Goal: Find specific page/section: Find specific page/section

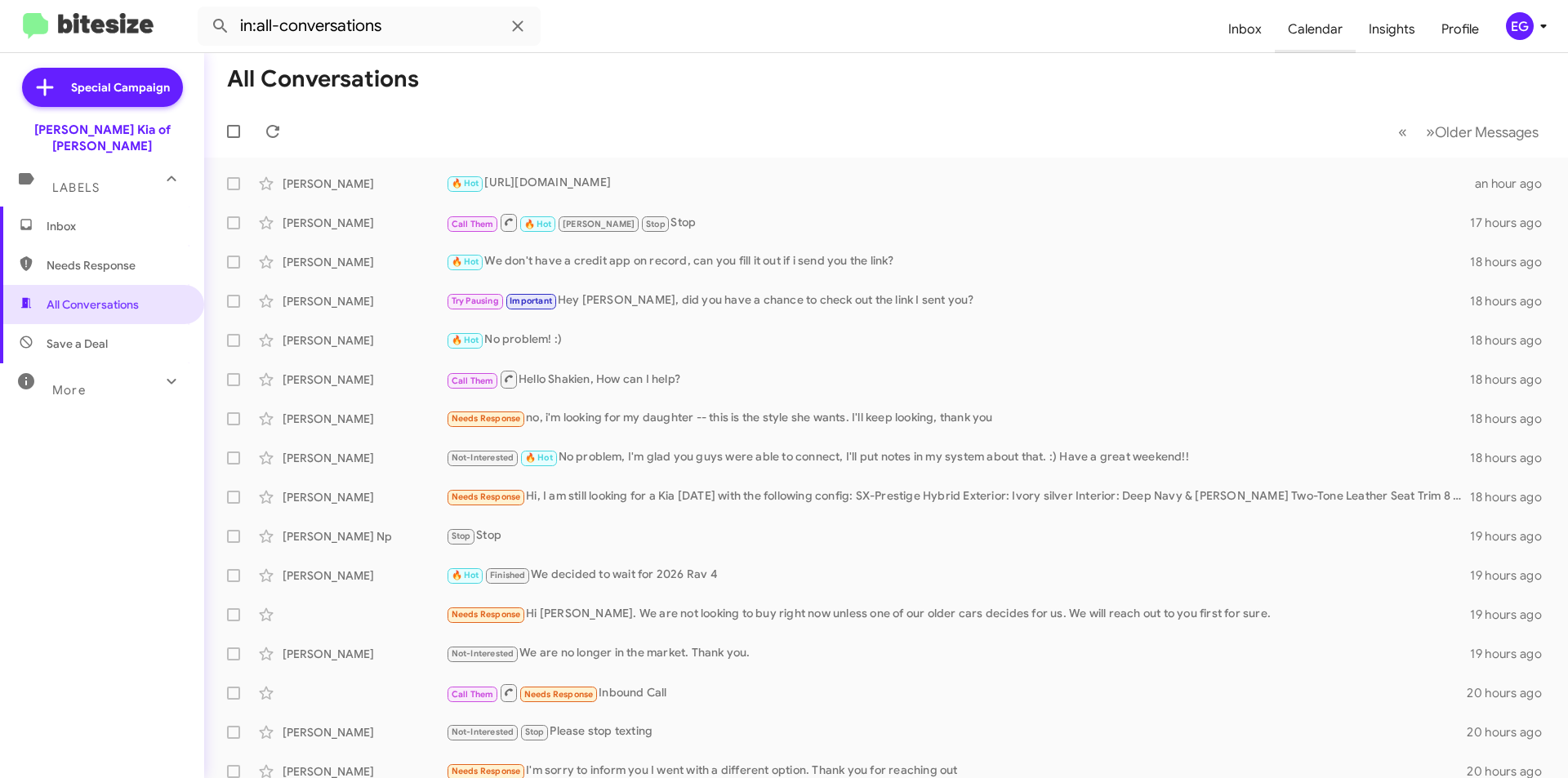
click at [1323, 31] on span "Calendar" at bounding box center [1315, 29] width 81 height 47
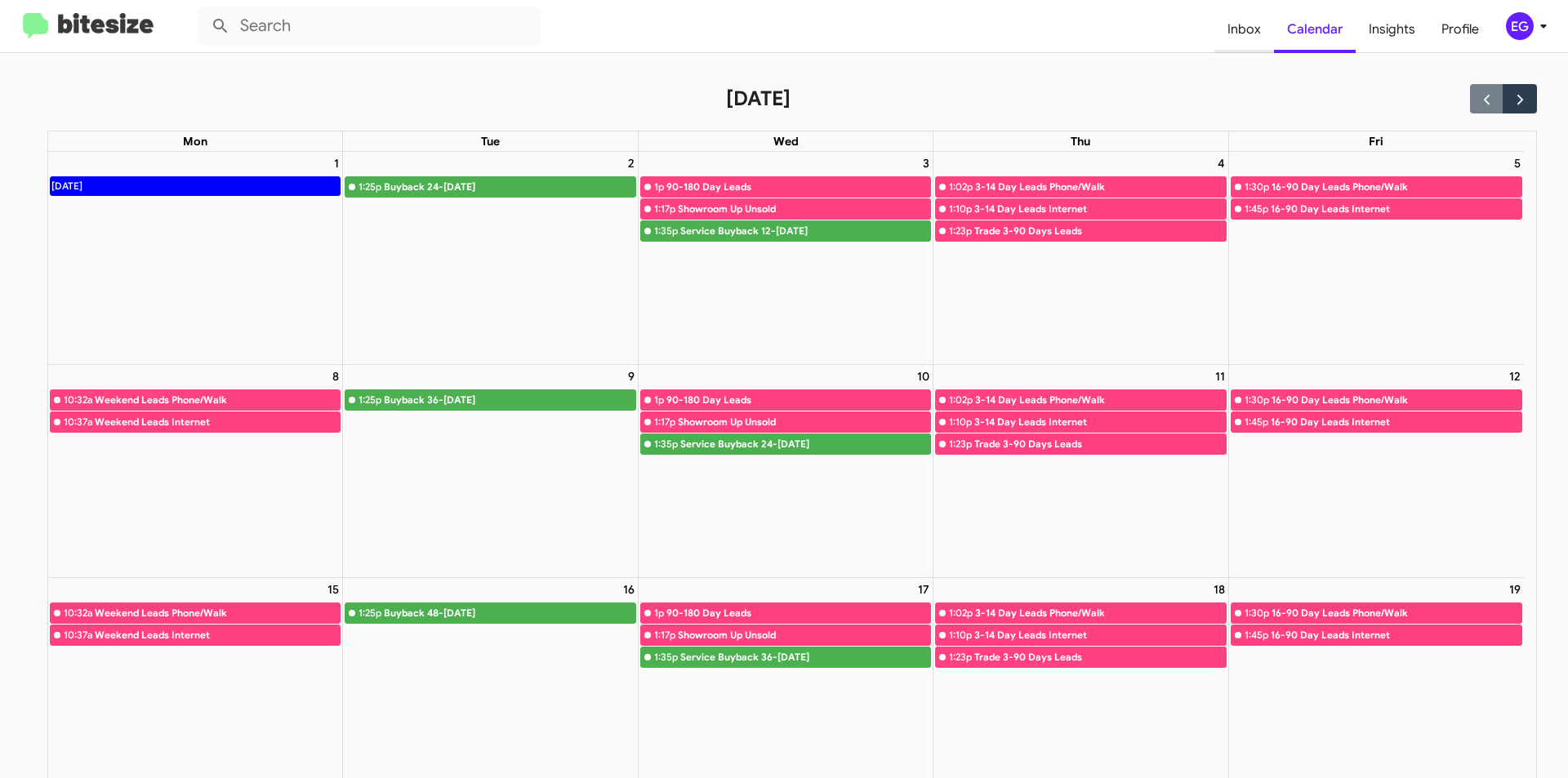
click at [1240, 25] on span "Inbox" at bounding box center [1245, 29] width 60 height 47
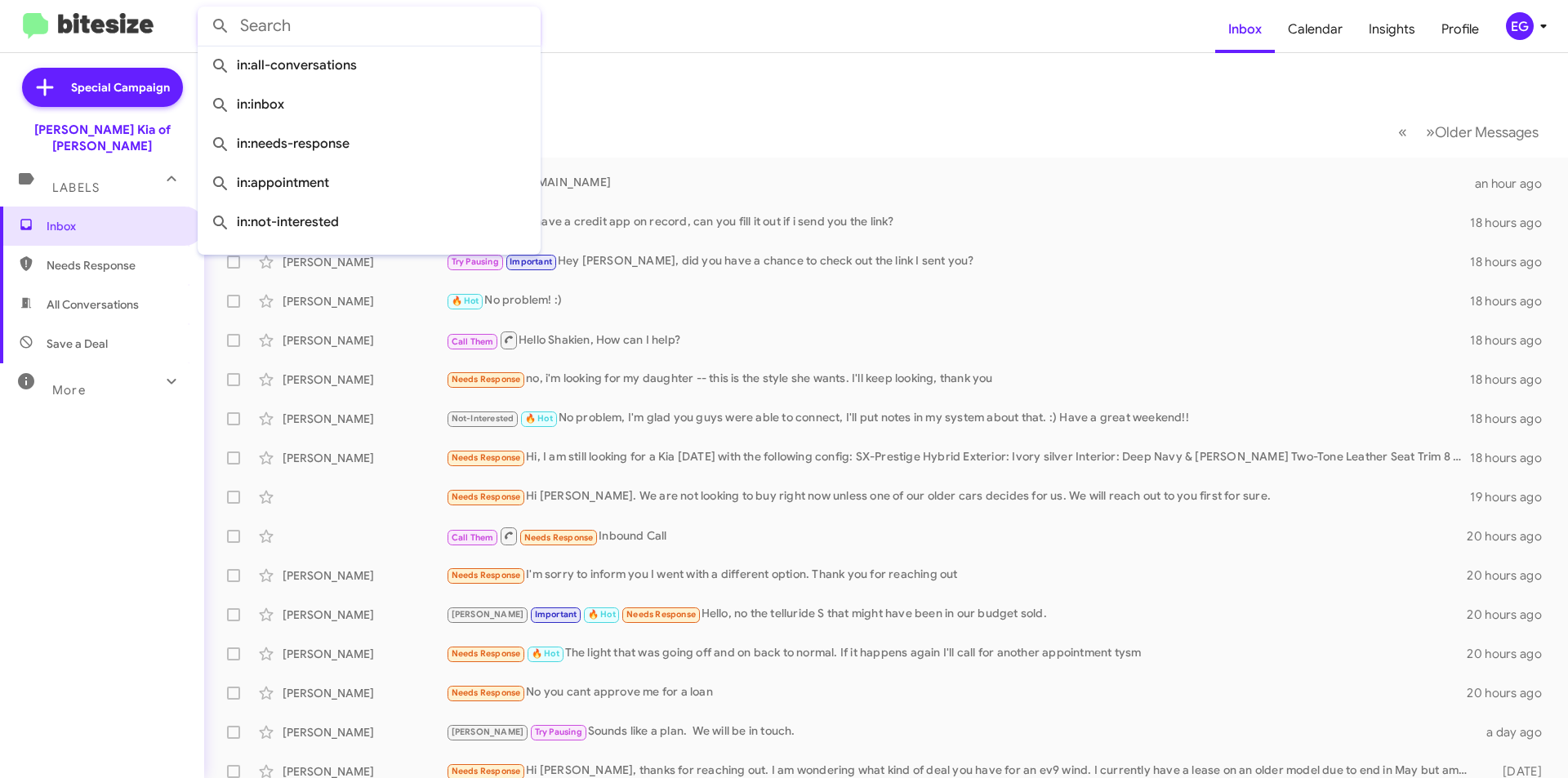
click at [334, 9] on input "text" at bounding box center [369, 27] width 343 height 39
paste input "[PHONE_NUMBER]"
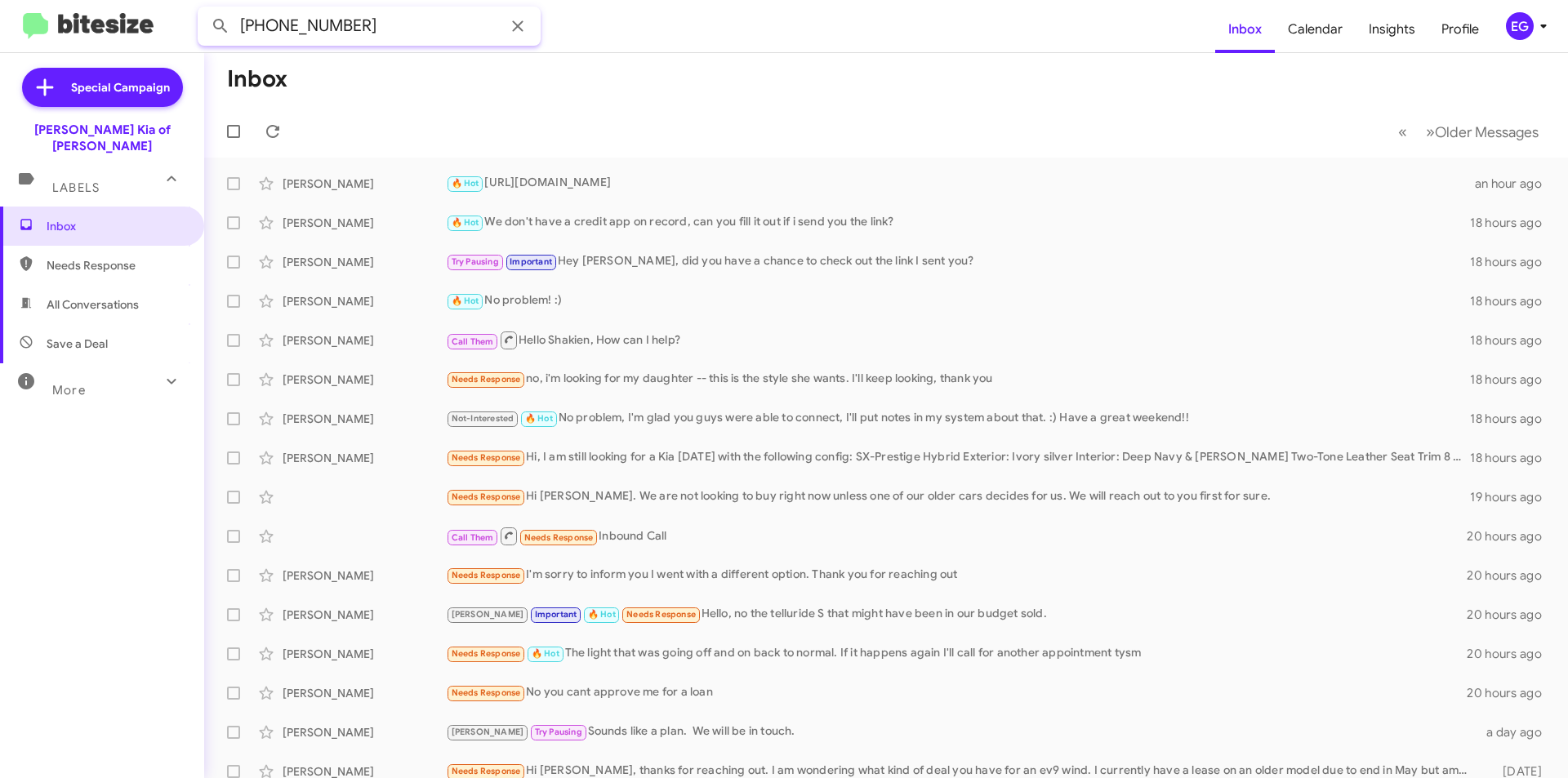
type input "[PHONE_NUMBER]"
click at [204, 9] on button at bounding box center [221, 26] width 33 height 32
